Goal: Navigation & Orientation: Find specific page/section

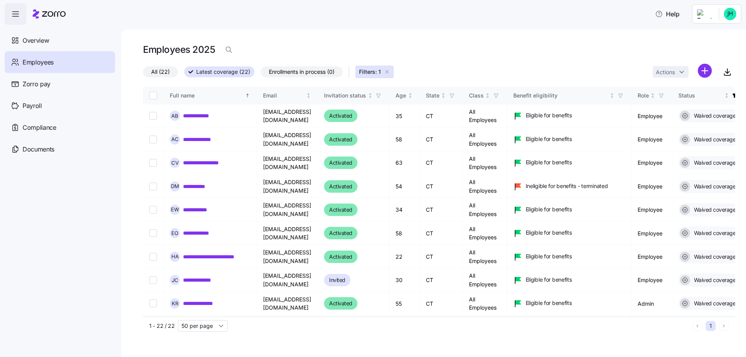
scroll to position [304, 0]
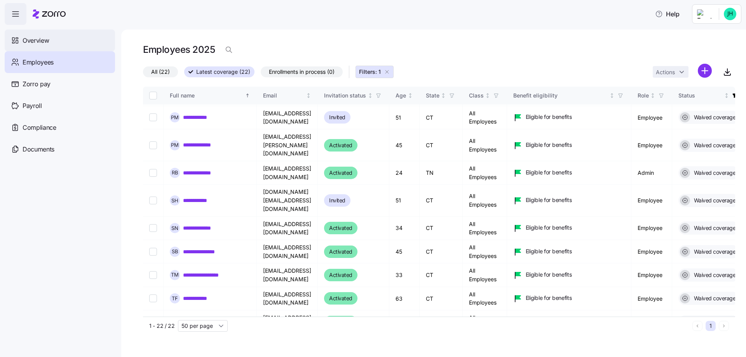
click at [22, 43] on div "Overview" at bounding box center [60, 41] width 110 height 22
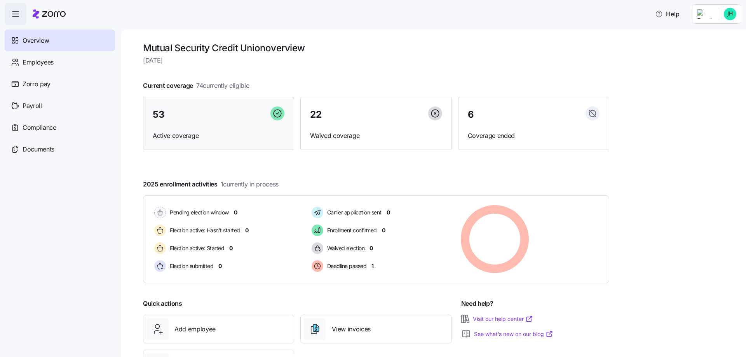
click at [186, 112] on div "53" at bounding box center [219, 114] width 132 height 17
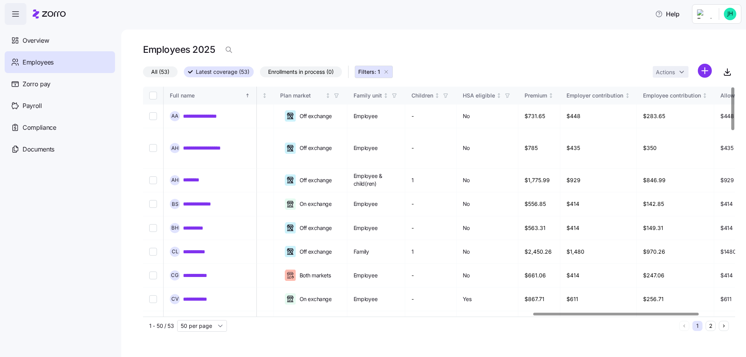
scroll to position [0, 1403]
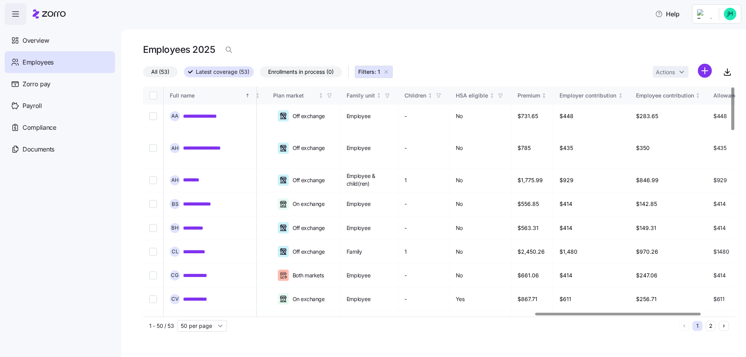
click at [684, 316] on div at bounding box center [618, 314] width 165 height 3
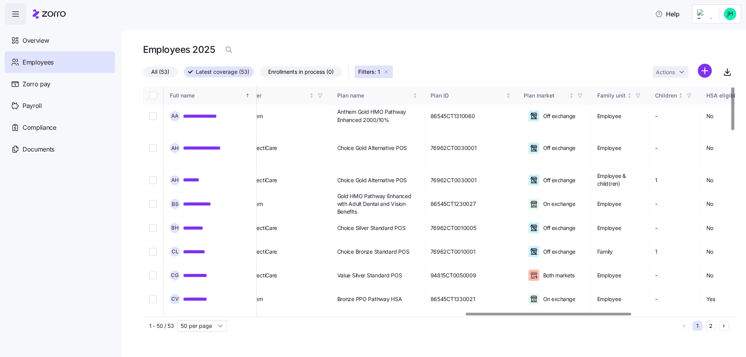
scroll to position [0, 1154]
click at [548, 312] on div at bounding box center [437, 314] width 588 height 5
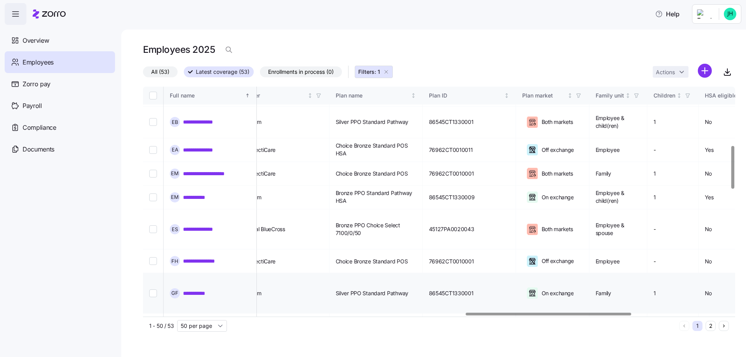
scroll to position [239, 1154]
